Goal: Check status: Check status

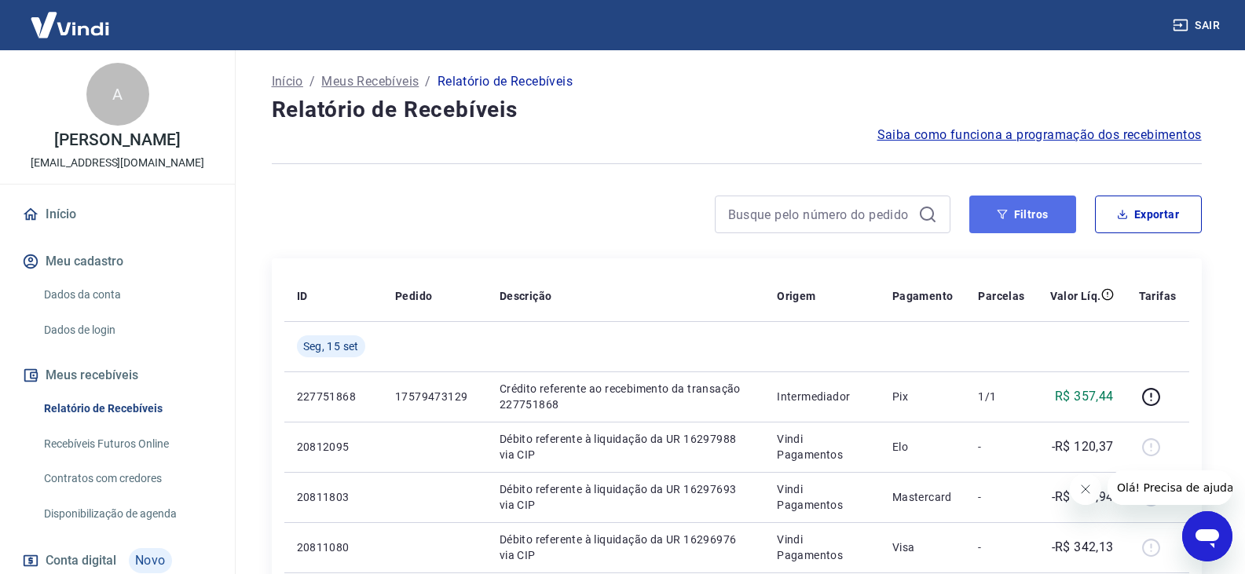
click at [1063, 214] on button "Filtros" at bounding box center [1022, 215] width 107 height 38
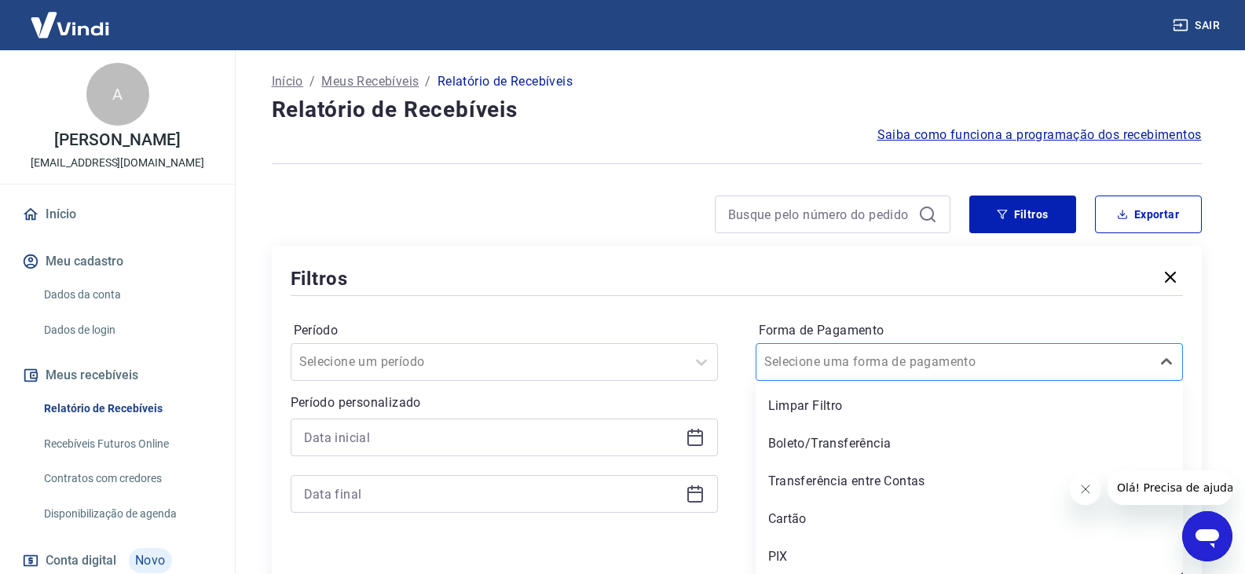
scroll to position [2, 0]
click at [1018, 364] on div at bounding box center [953, 360] width 378 height 22
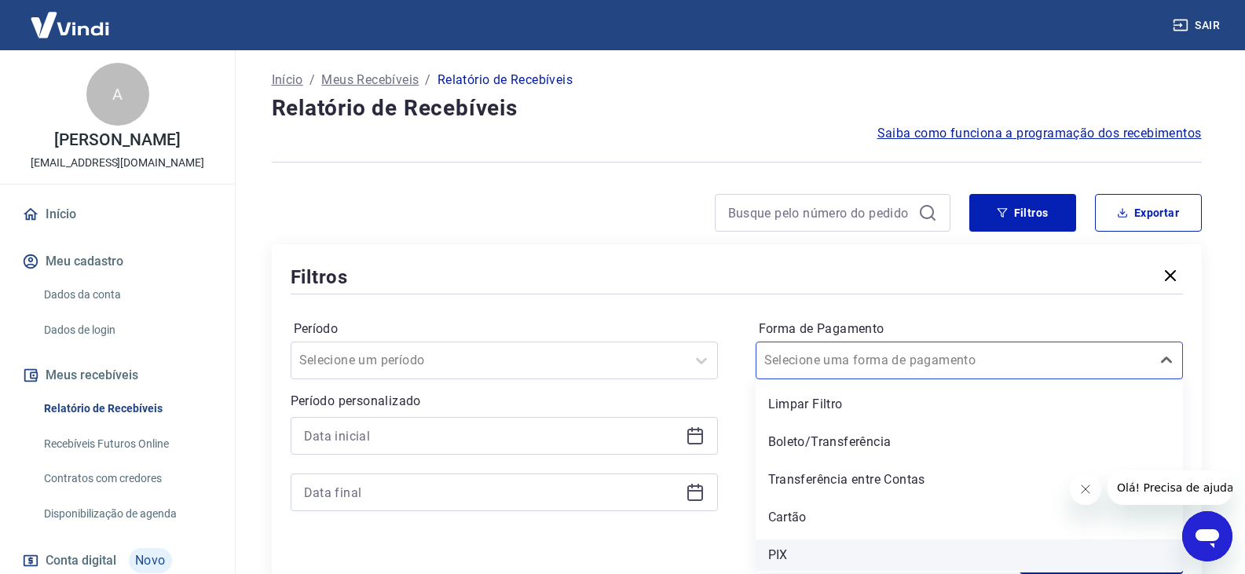
click at [799, 545] on div "PIX" at bounding box center [968, 554] width 427 height 31
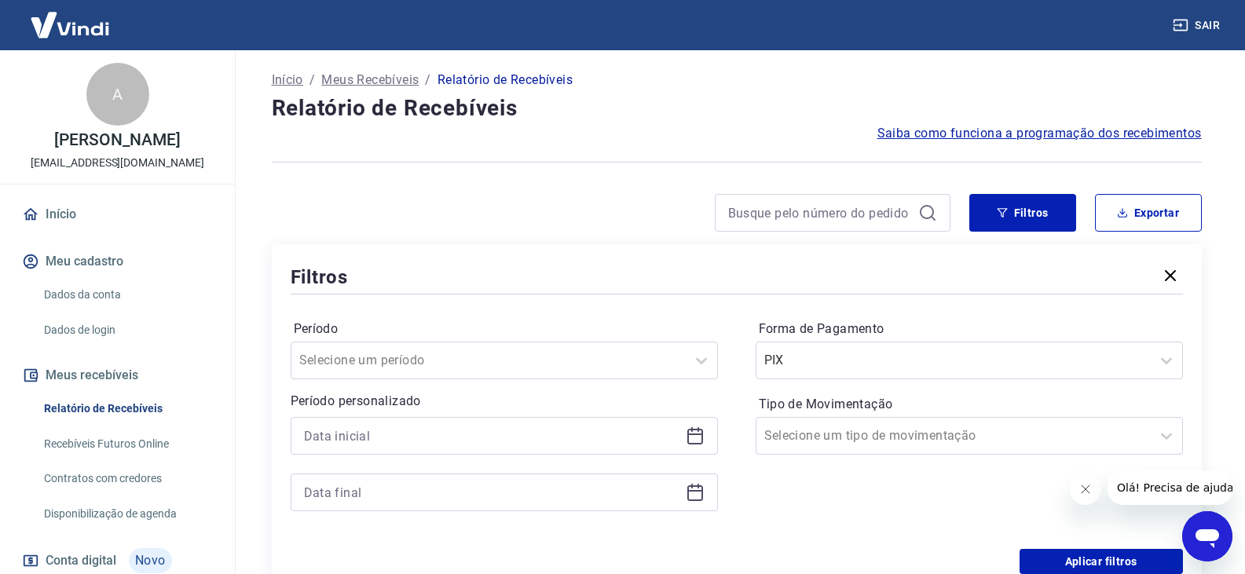
click at [799, 545] on div "Período Selecione um período Período personalizado Forma de Pagamento PIX Tipo …" at bounding box center [737, 423] width 892 height 251
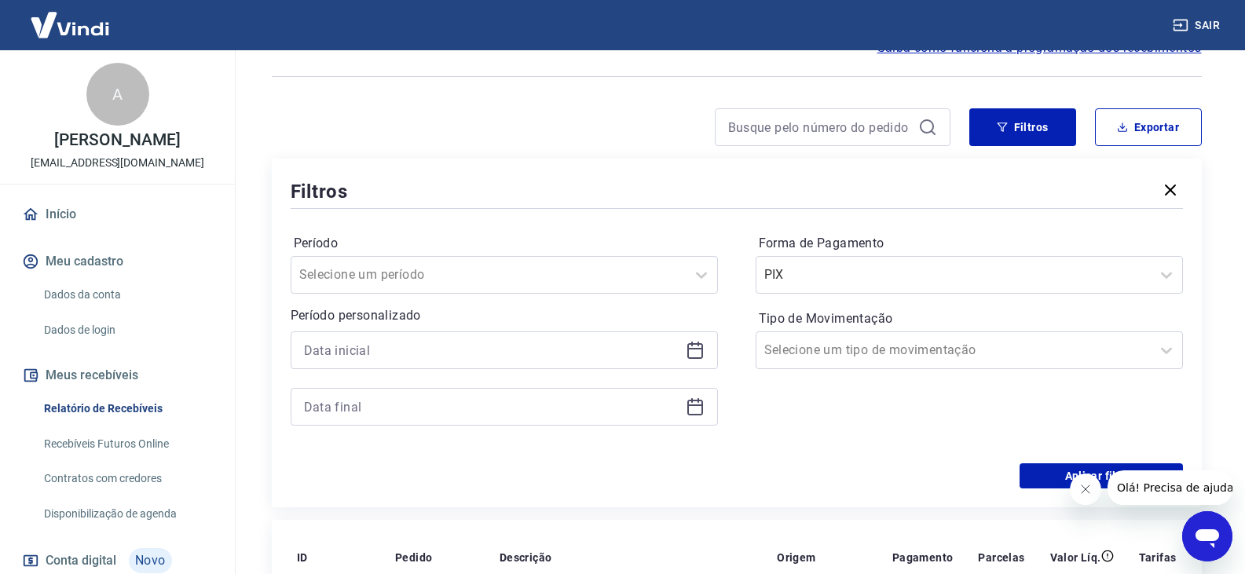
scroll to position [237, 0]
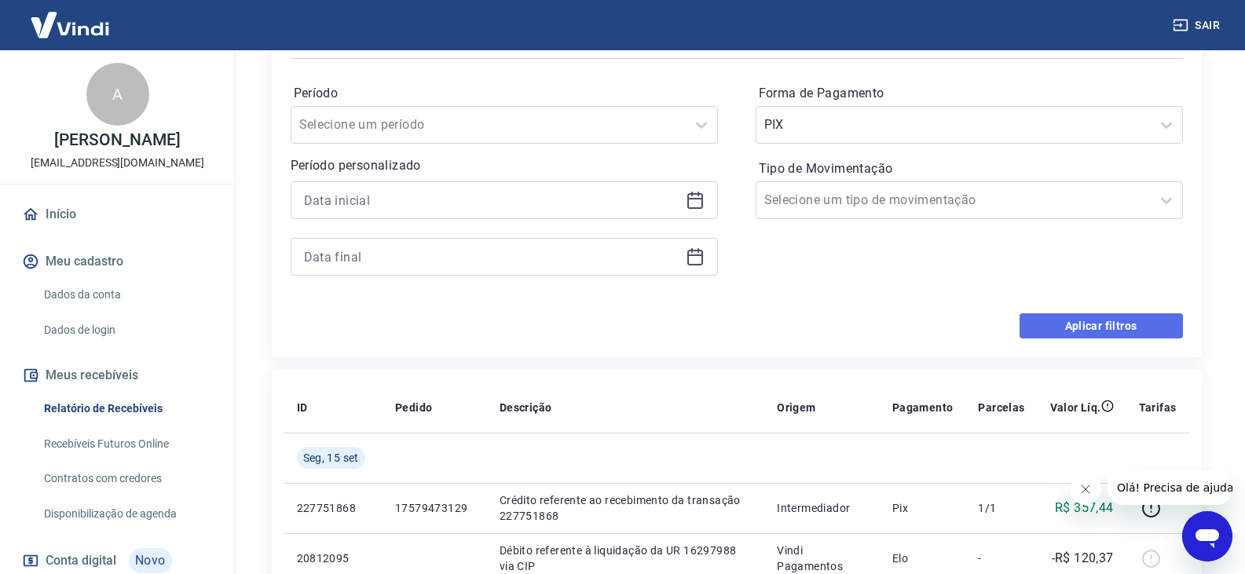
click at [1089, 321] on button "Aplicar filtros" at bounding box center [1100, 325] width 163 height 25
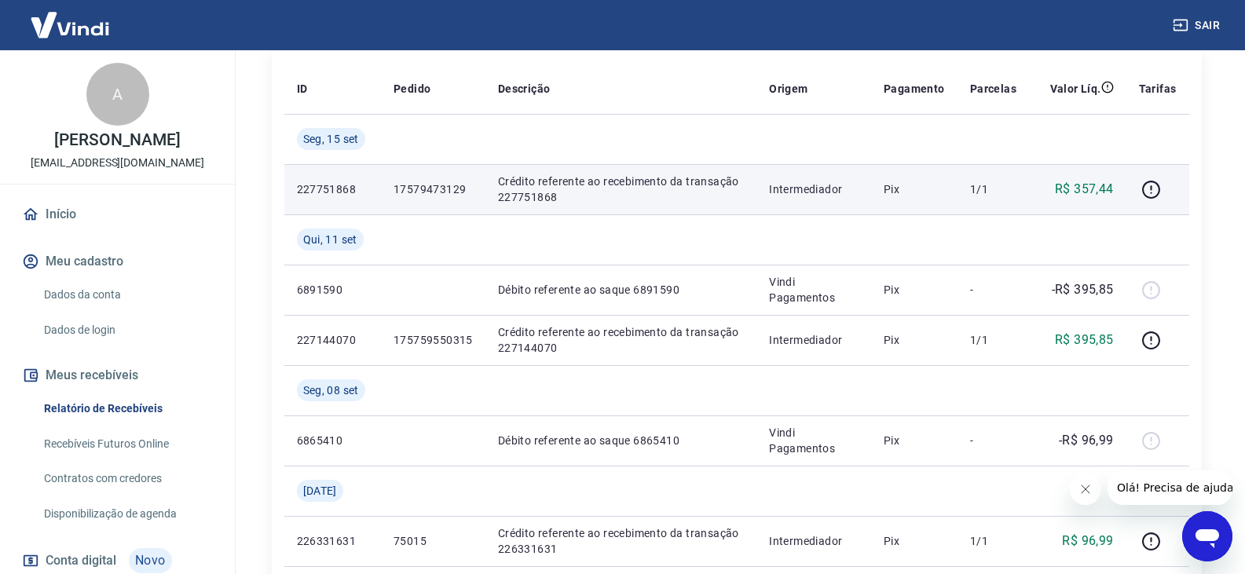
scroll to position [236, 0]
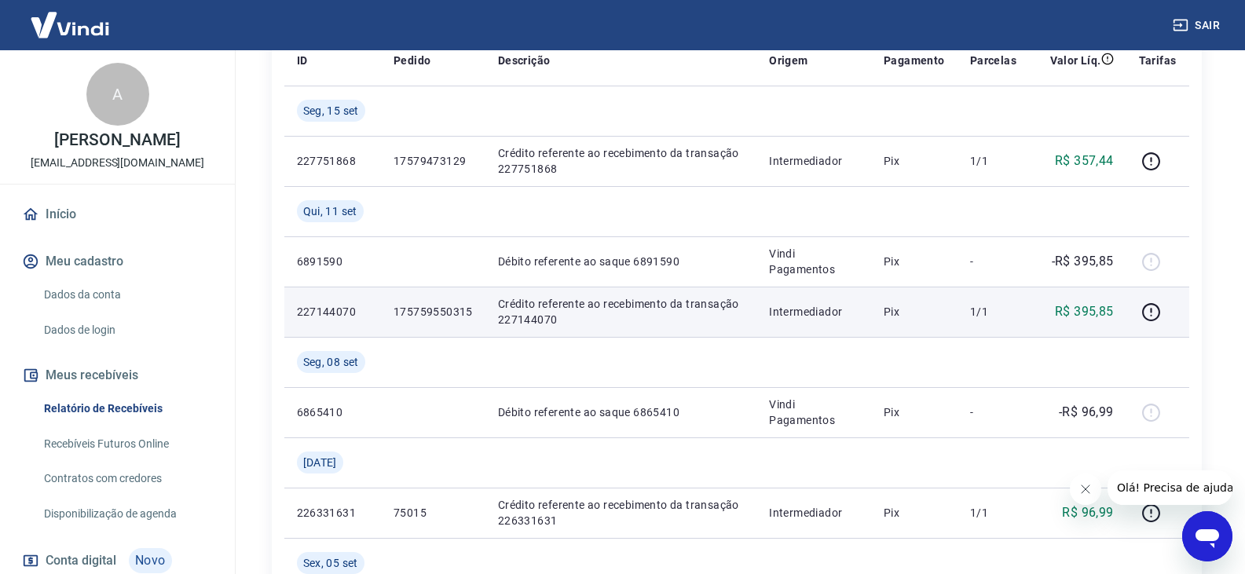
click at [334, 309] on p "227144070" at bounding box center [332, 312] width 71 height 16
copy p "227144070"
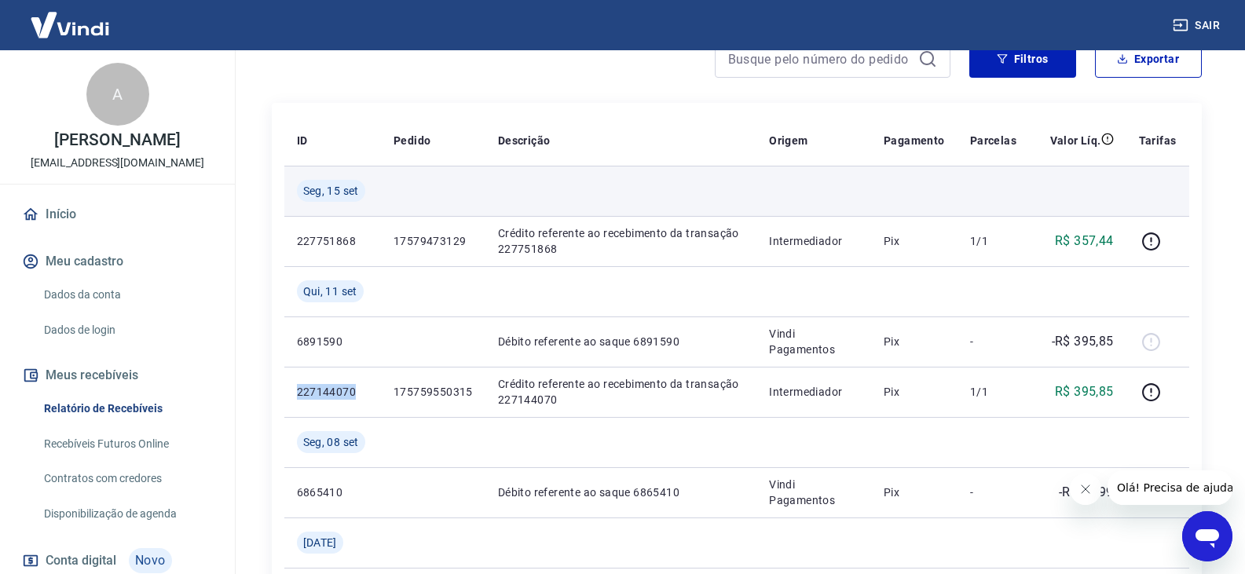
scroll to position [157, 0]
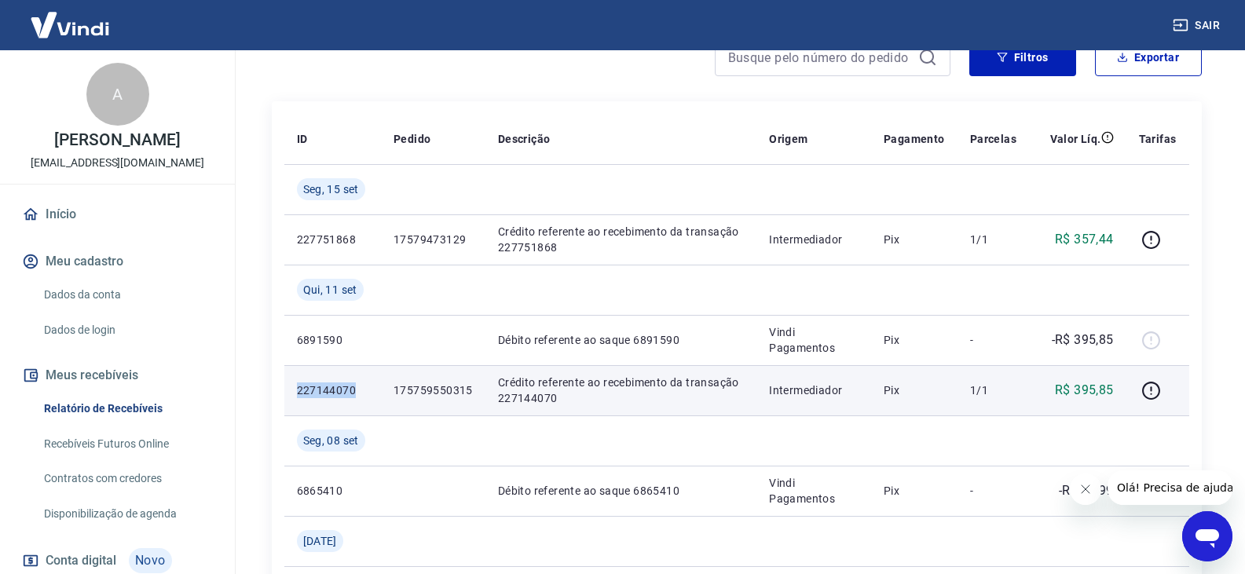
click at [302, 384] on p "227144070" at bounding box center [332, 390] width 71 height 16
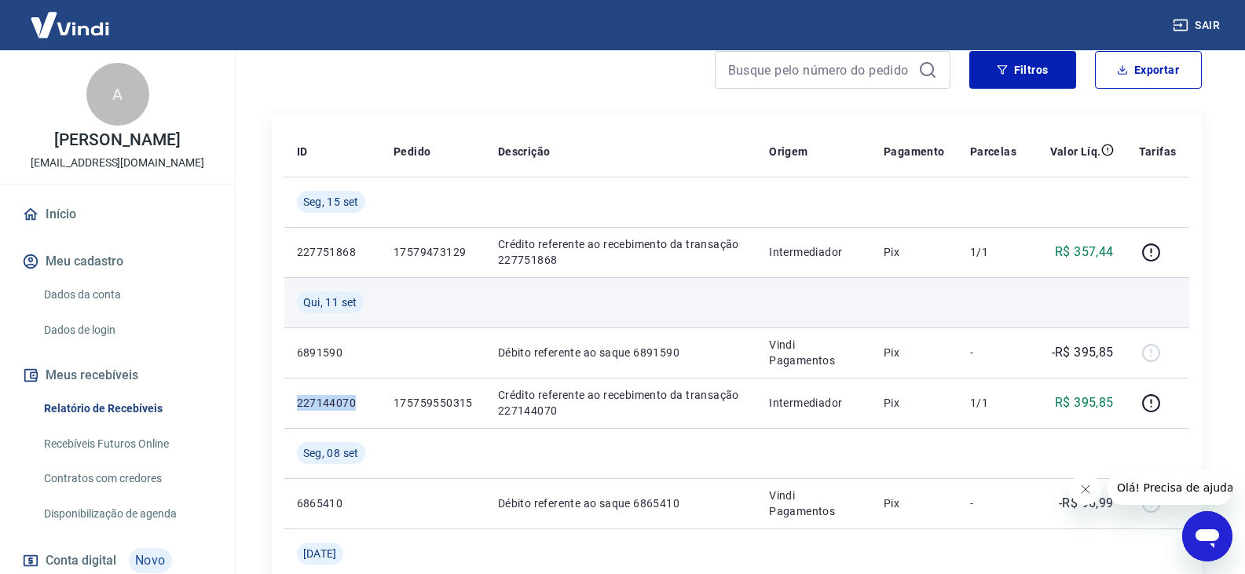
scroll to position [0, 0]
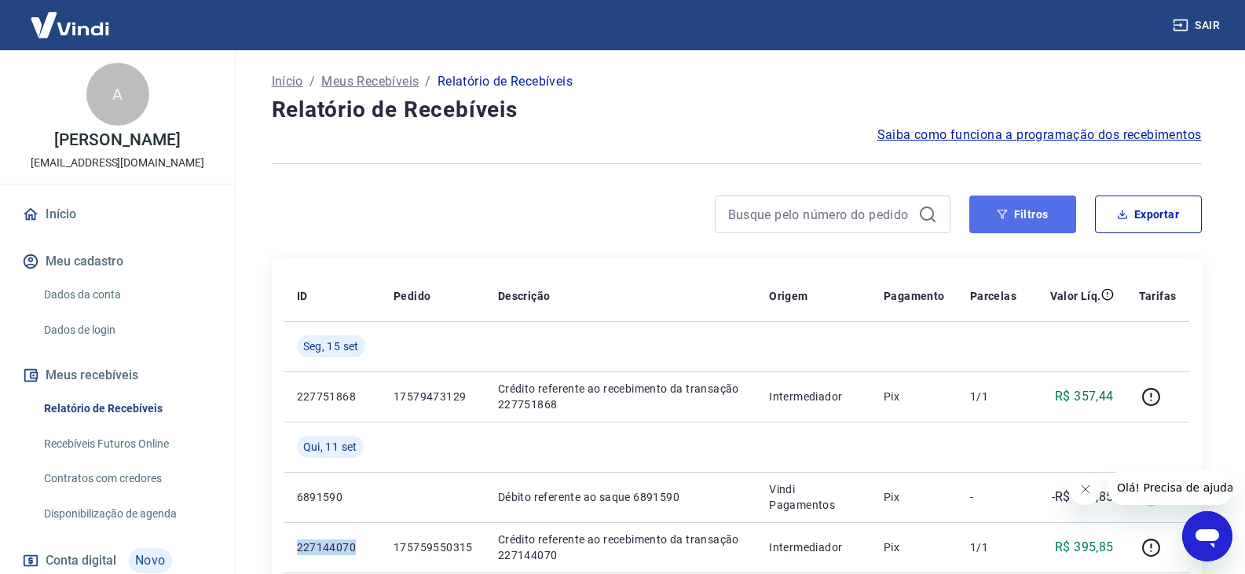
click at [1011, 218] on button "Filtros" at bounding box center [1022, 215] width 107 height 38
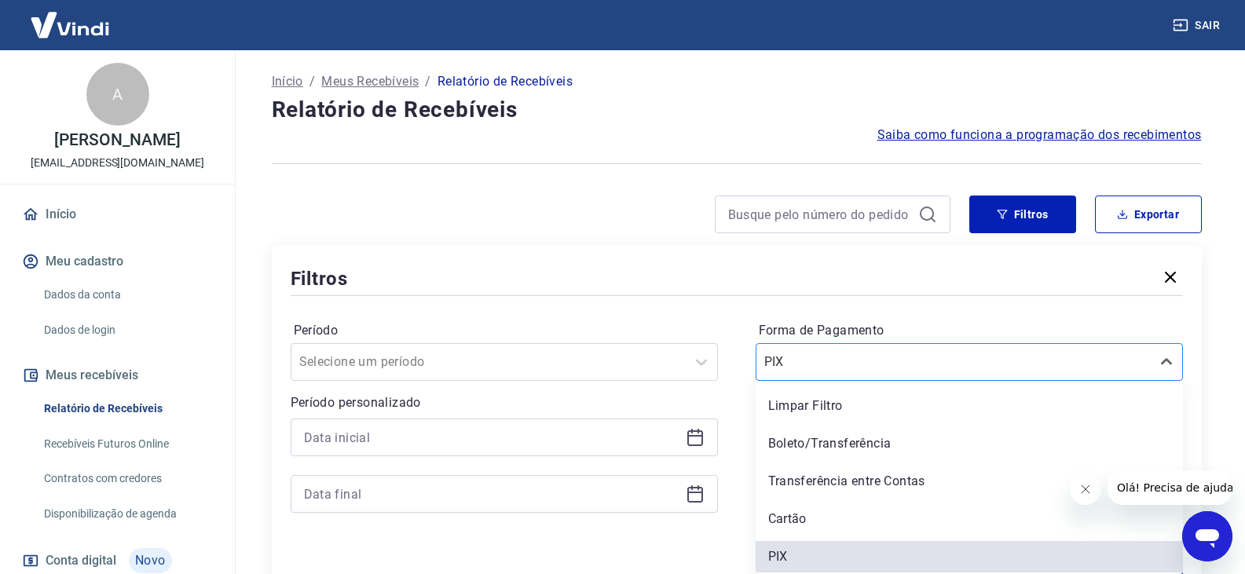
scroll to position [2, 0]
click at [1077, 360] on div at bounding box center [953, 360] width 378 height 22
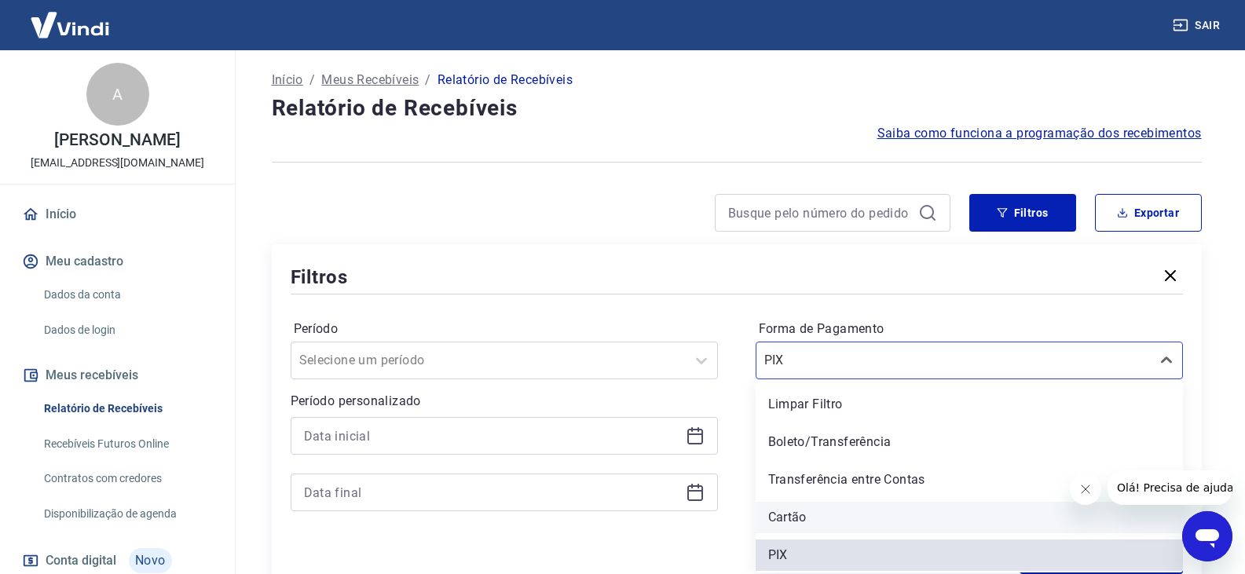
click at [873, 530] on div "Cartão" at bounding box center [968, 517] width 427 height 31
click at [860, 513] on div "Forma de Pagamento option Cartão focused, 4 of 5. 5 results available. Use Up a…" at bounding box center [968, 423] width 427 height 214
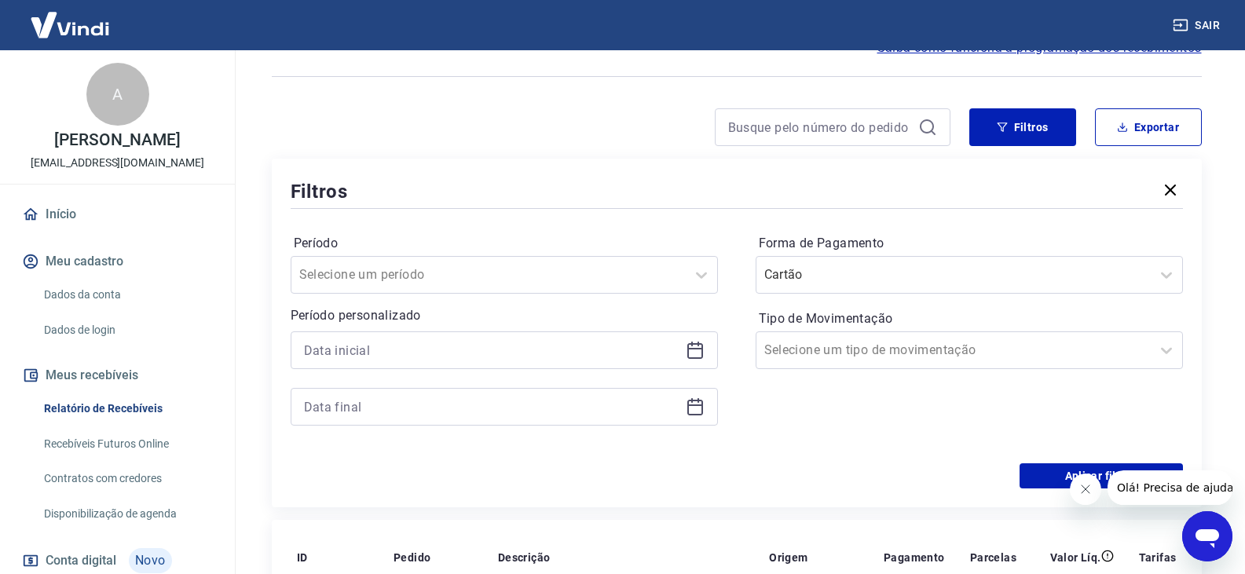
scroll to position [237, 0]
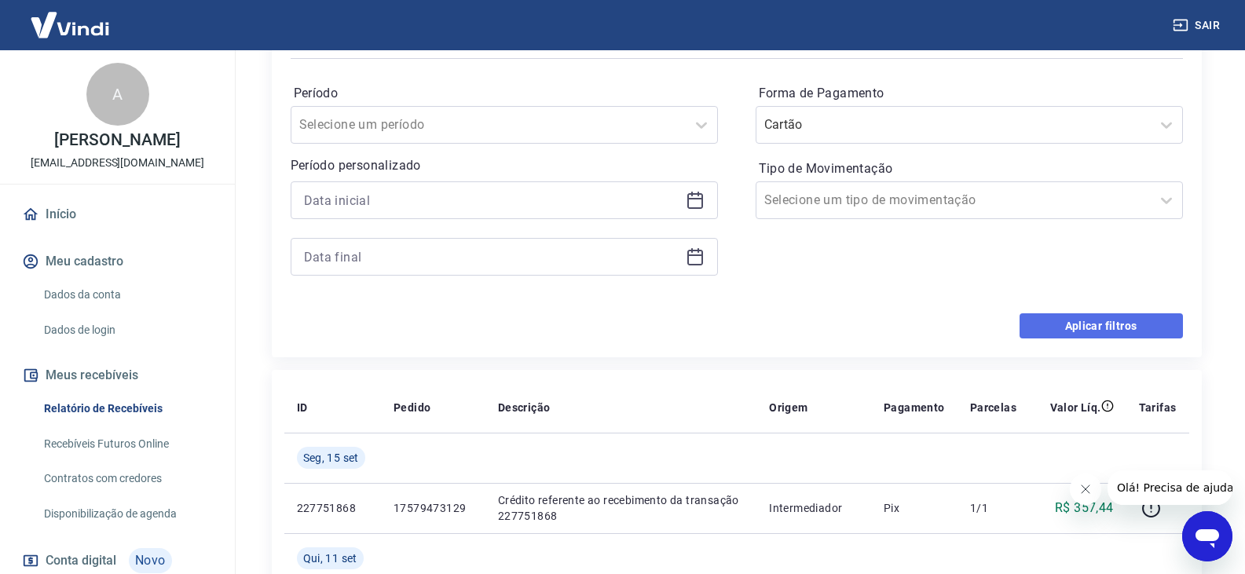
click at [1095, 320] on button "Aplicar filtros" at bounding box center [1100, 325] width 163 height 25
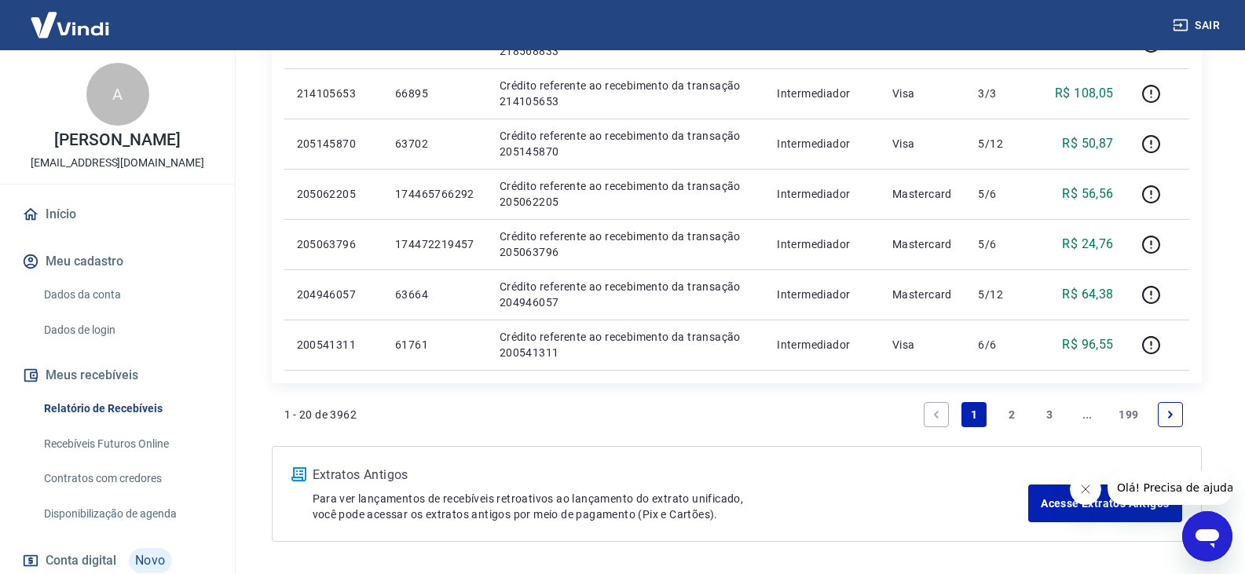
scroll to position [1111, 0]
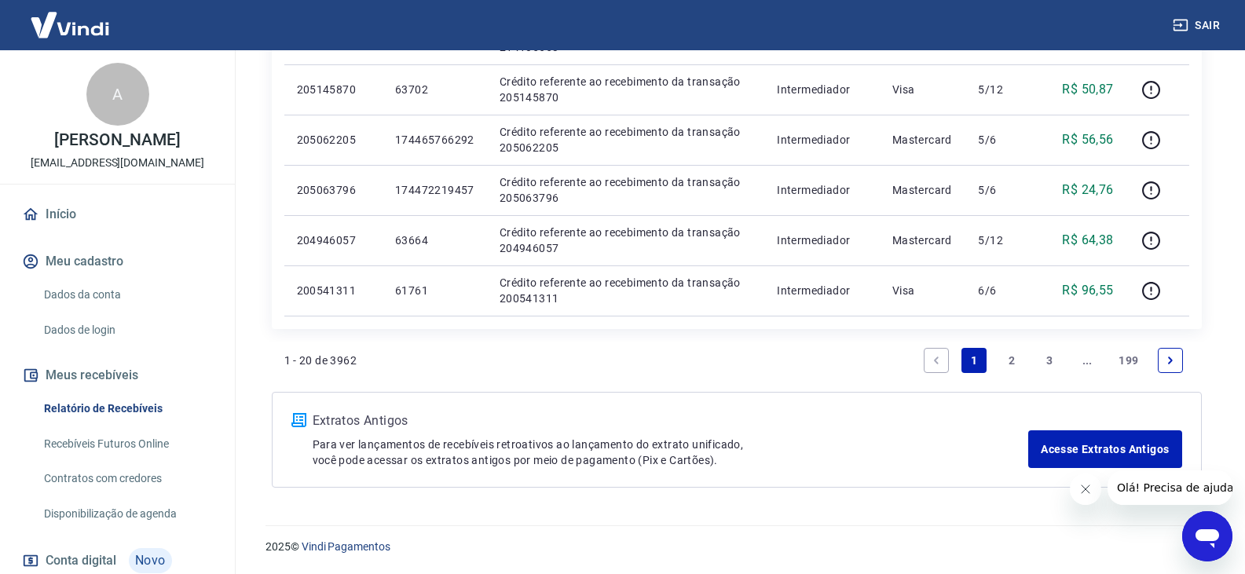
click at [1006, 365] on link "2" at bounding box center [1011, 360] width 25 height 25
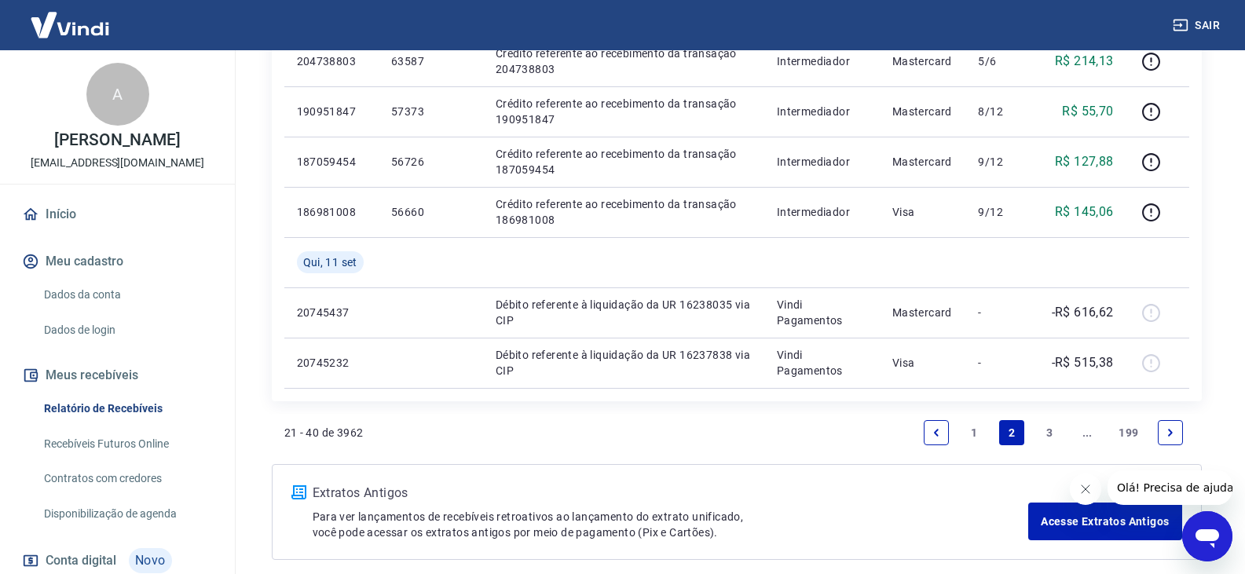
scroll to position [1099, 0]
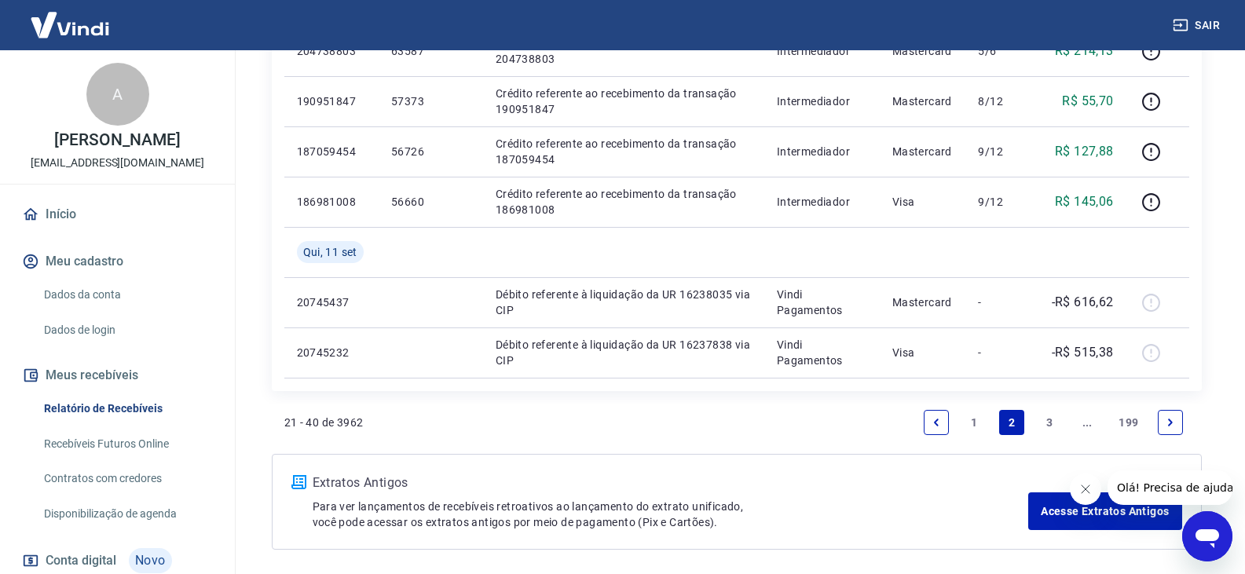
click at [985, 431] on link "1" at bounding box center [973, 422] width 25 height 25
